Goal: Transaction & Acquisition: Purchase product/service

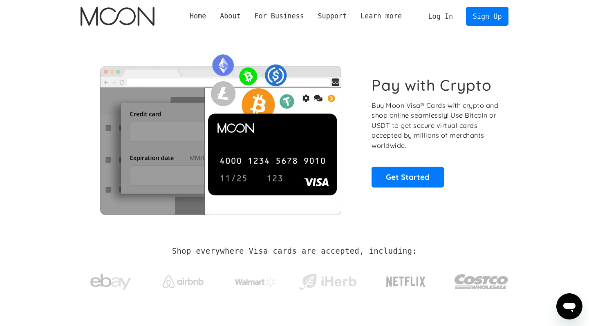
click at [438, 17] on link "Log In" at bounding box center [440, 16] width 38 height 18
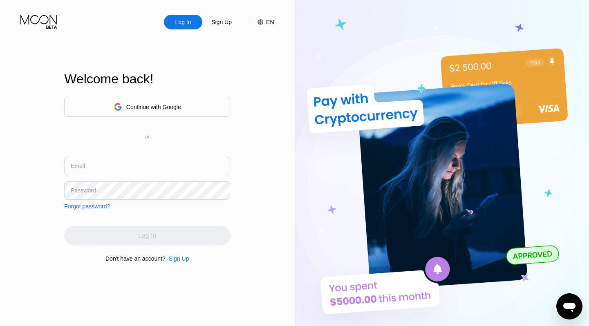
click at [188, 99] on div "Continue with Google" at bounding box center [147, 107] width 166 height 20
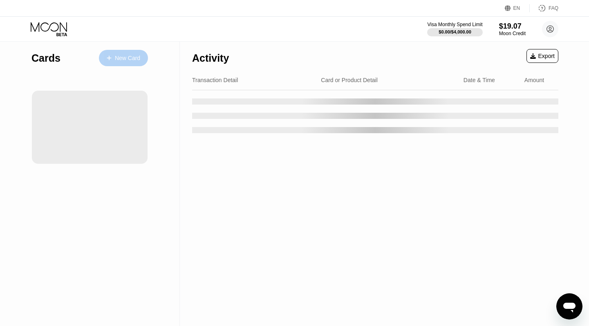
click at [138, 62] on div "New Card" at bounding box center [123, 58] width 49 height 16
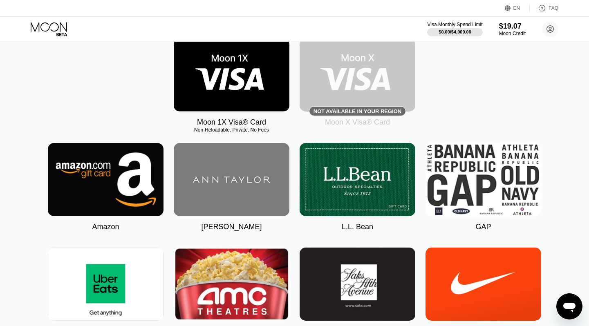
scroll to position [149, 0]
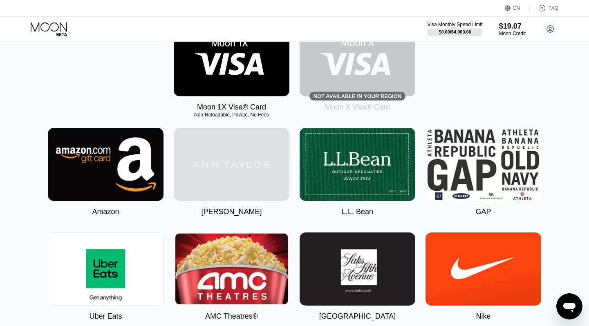
click at [271, 200] on img at bounding box center [232, 164] width 116 height 73
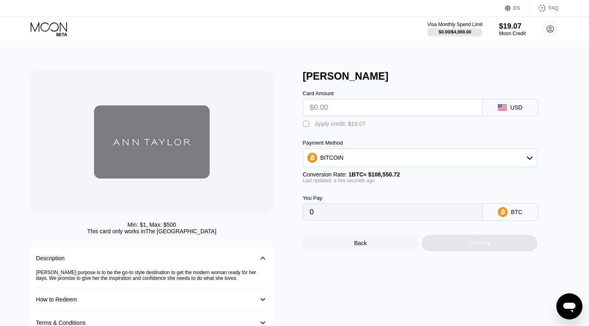
click at [392, 112] on input "text" at bounding box center [393, 107] width 166 height 16
type input "$1"
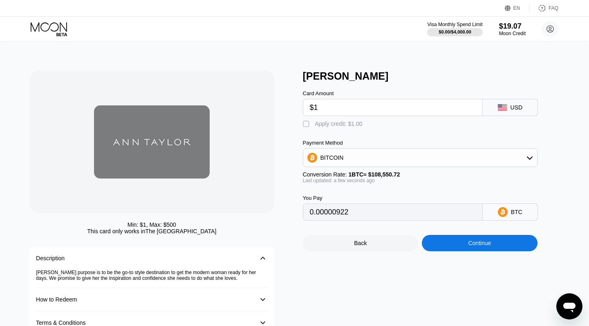
type input "0.00000922"
type input "$1"
click at [445, 240] on div "Continue" at bounding box center [480, 243] width 116 height 16
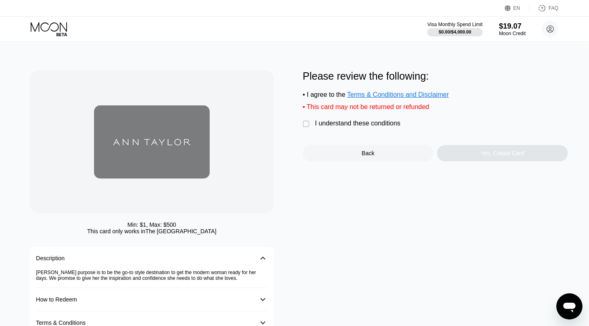
click at [381, 125] on div "I understand these conditions" at bounding box center [357, 123] width 85 height 7
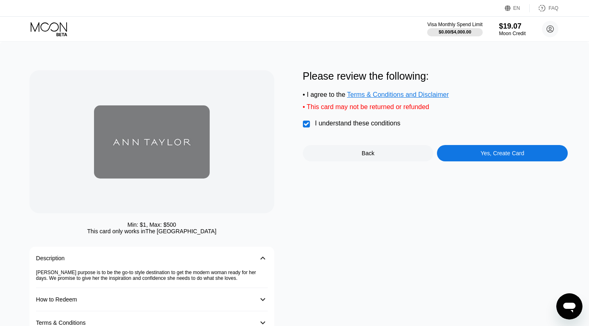
click at [495, 157] on div "Yes, Create Card" at bounding box center [502, 153] width 131 height 16
